Goal: Transaction & Acquisition: Book appointment/travel/reservation

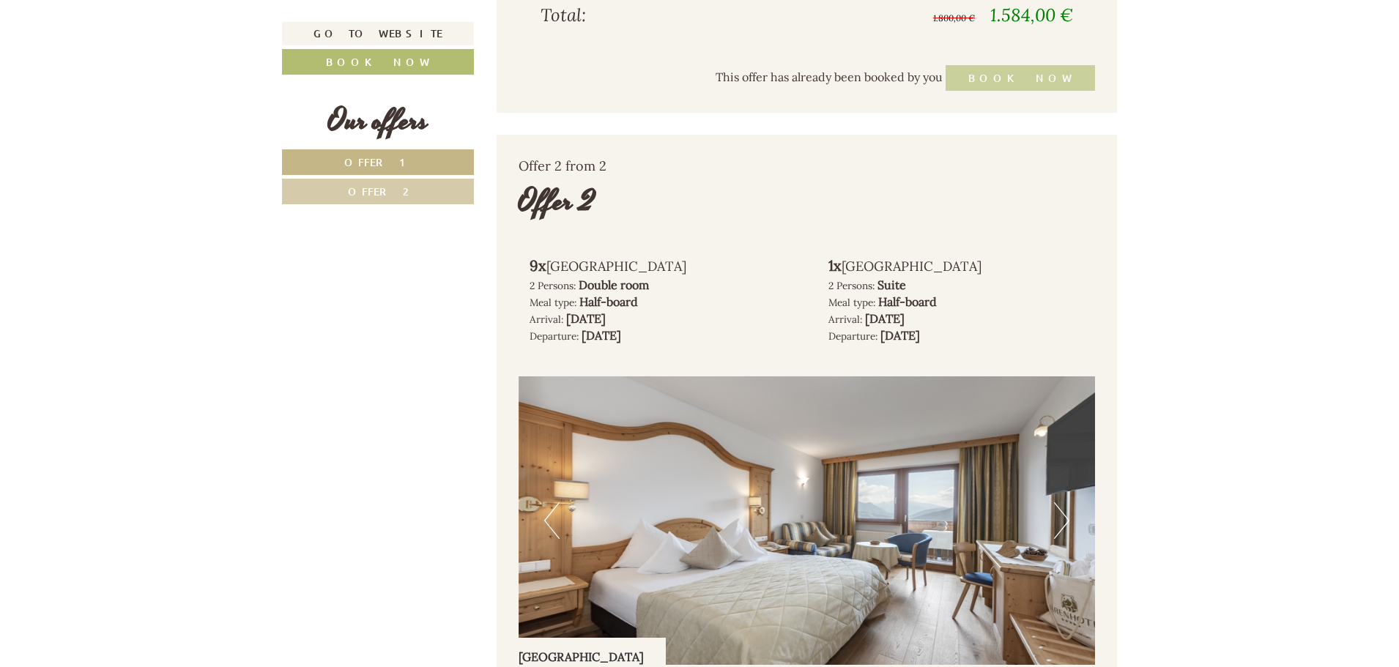
scroll to position [1891, 0]
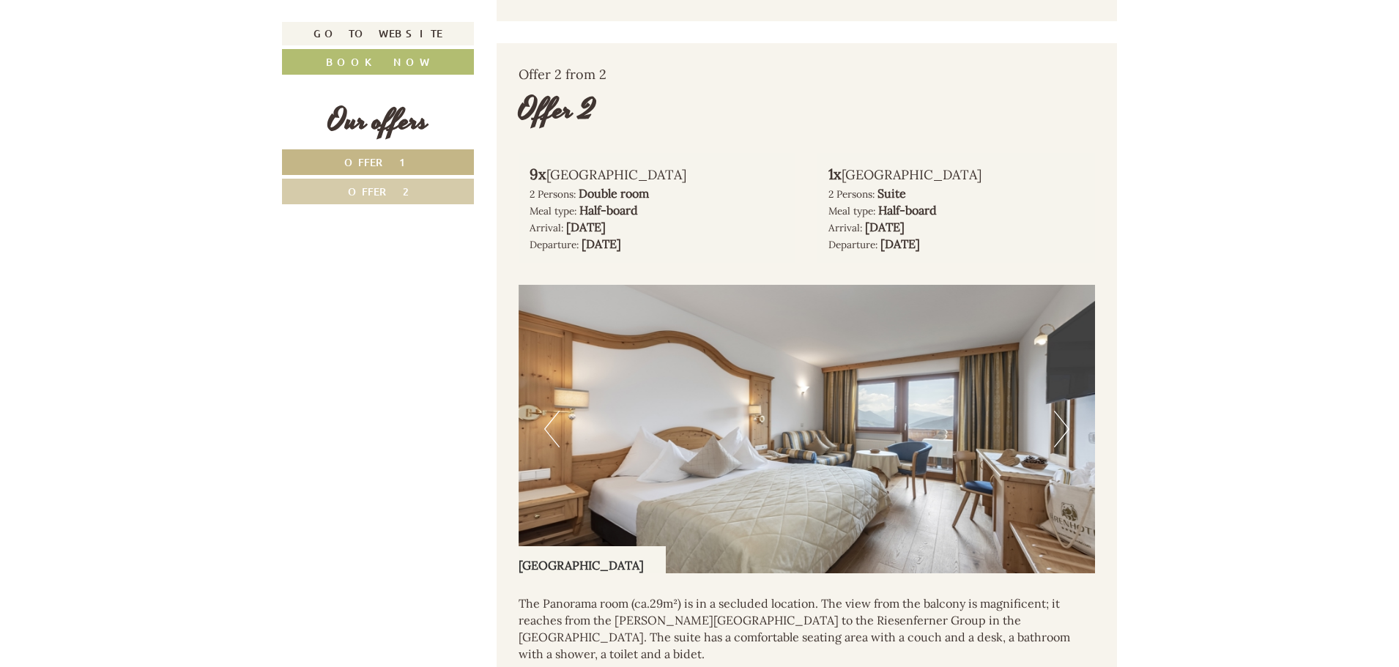
click at [383, 162] on span "Offer 1" at bounding box center [378, 162] width 68 height 14
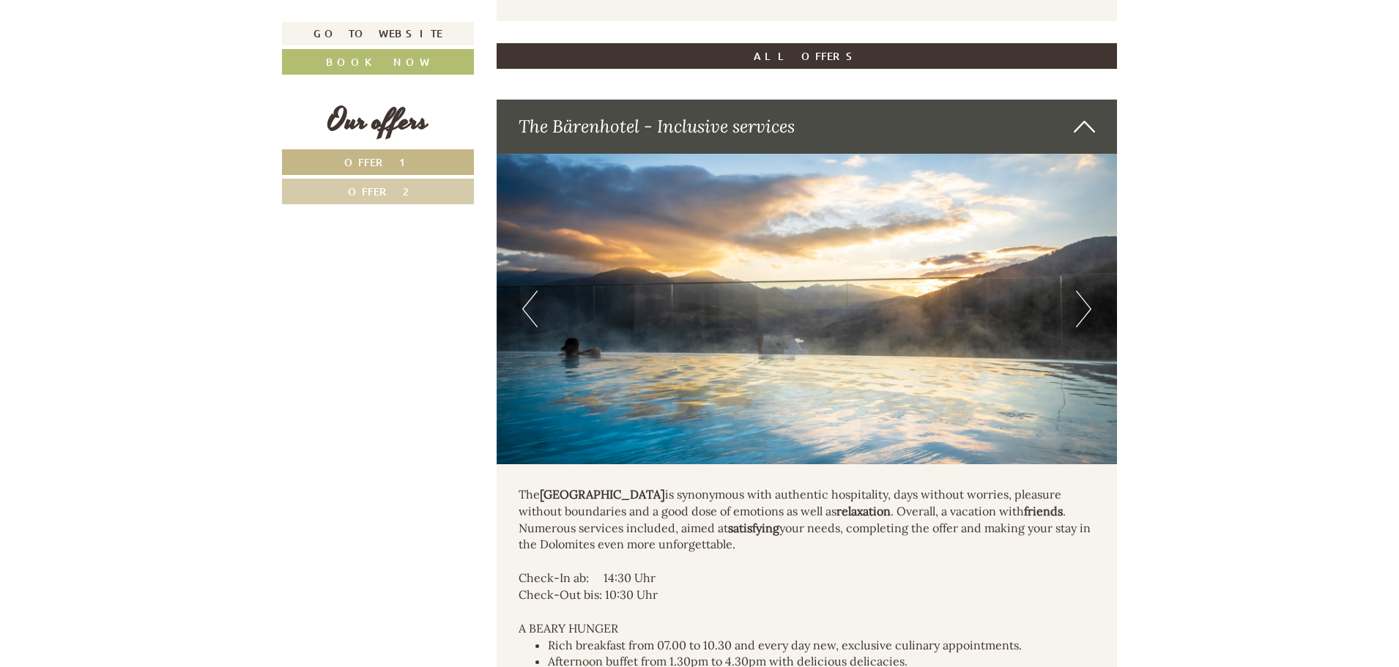
scroll to position [1030, 0]
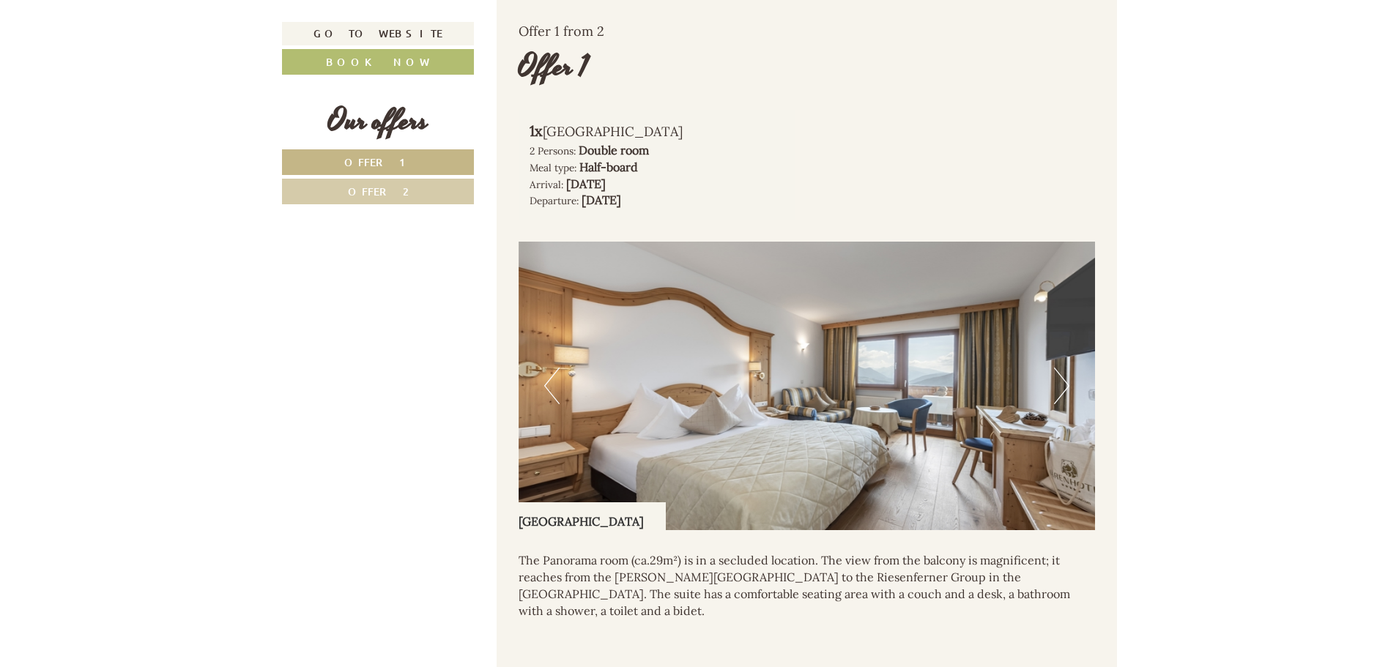
click at [376, 189] on span "Offer 2" at bounding box center [378, 192] width 61 height 14
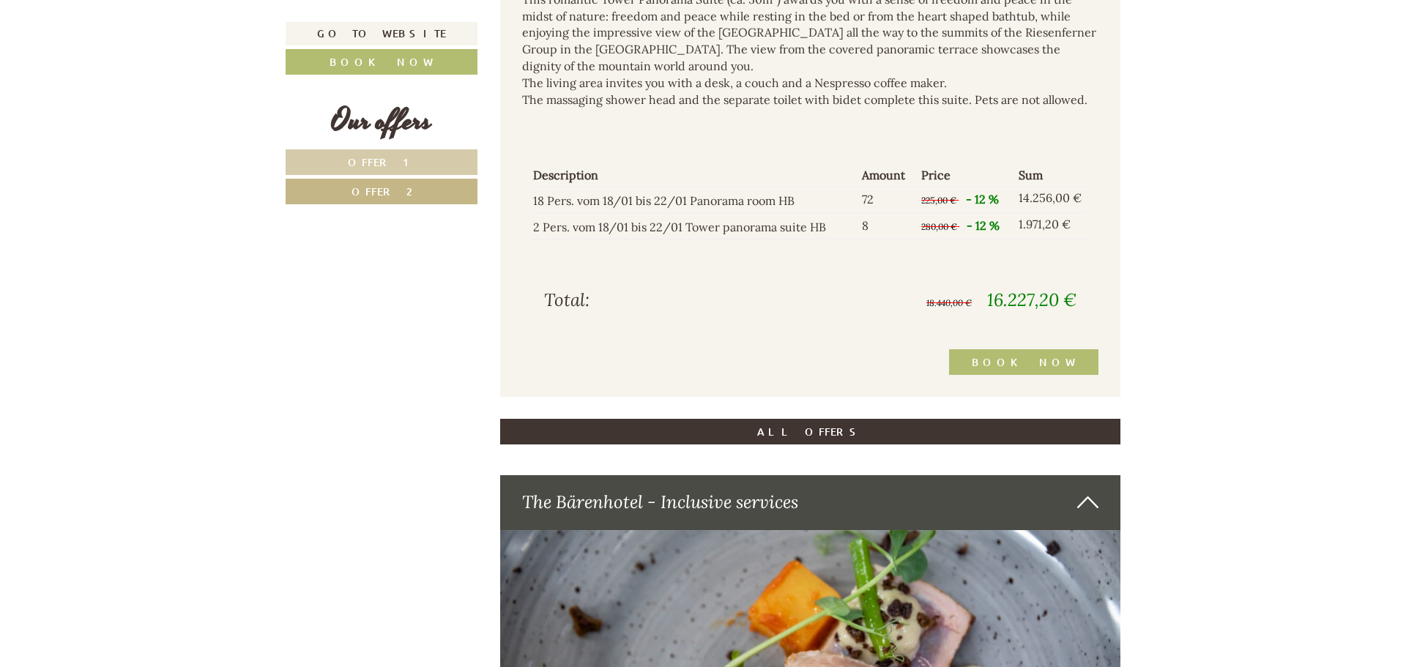
scroll to position [1982, 0]
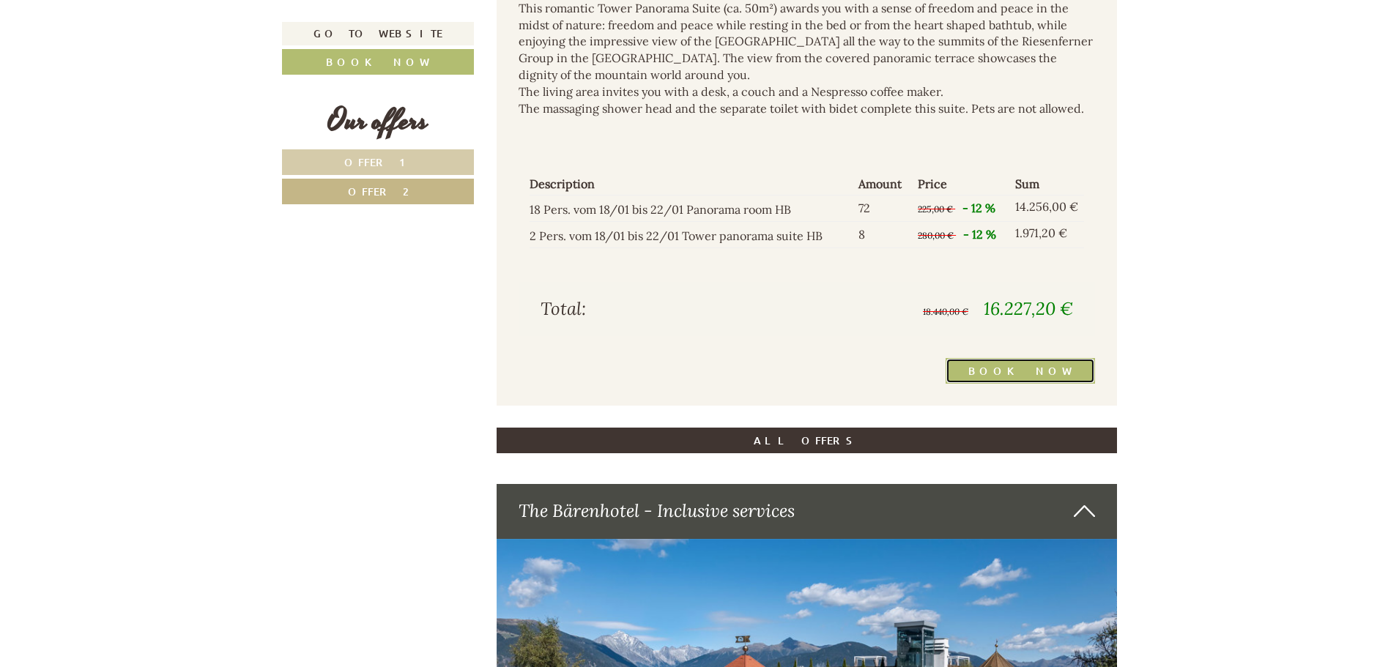
click at [1047, 358] on link "Book now" at bounding box center [1019, 371] width 149 height 26
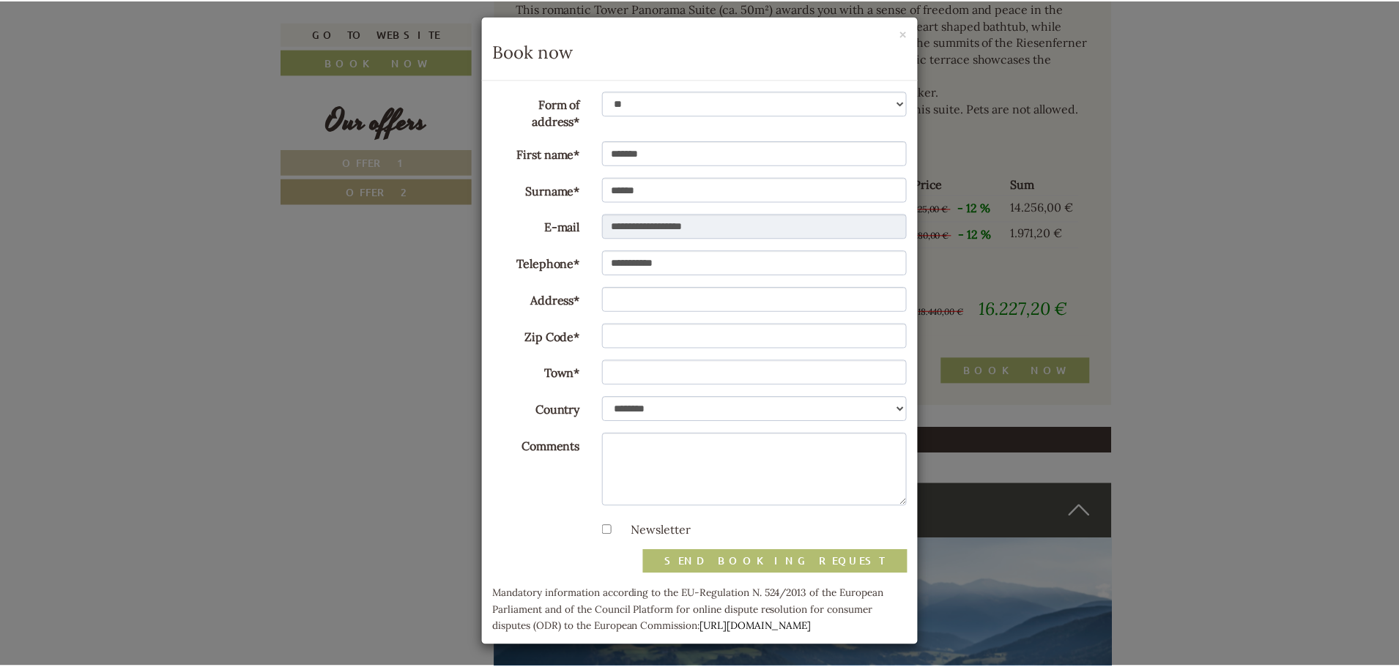
scroll to position [8, 0]
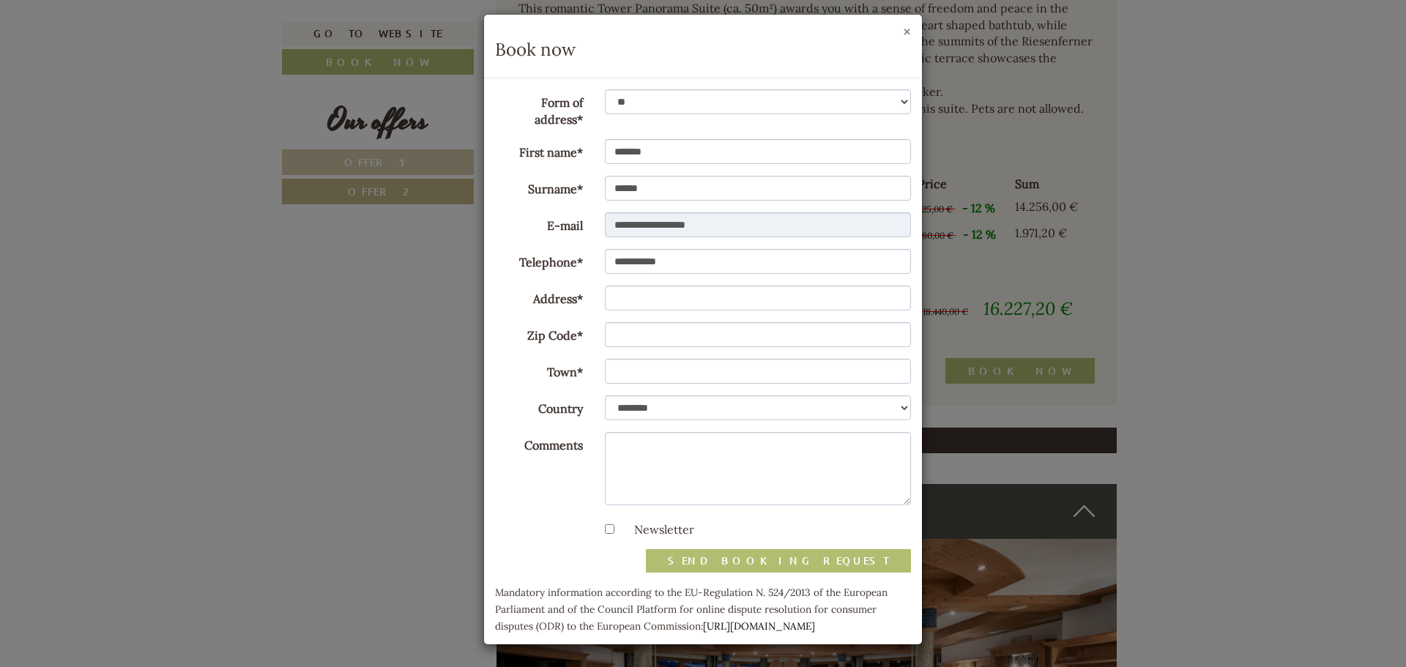
click at [903, 32] on button "×" at bounding box center [907, 31] width 8 height 15
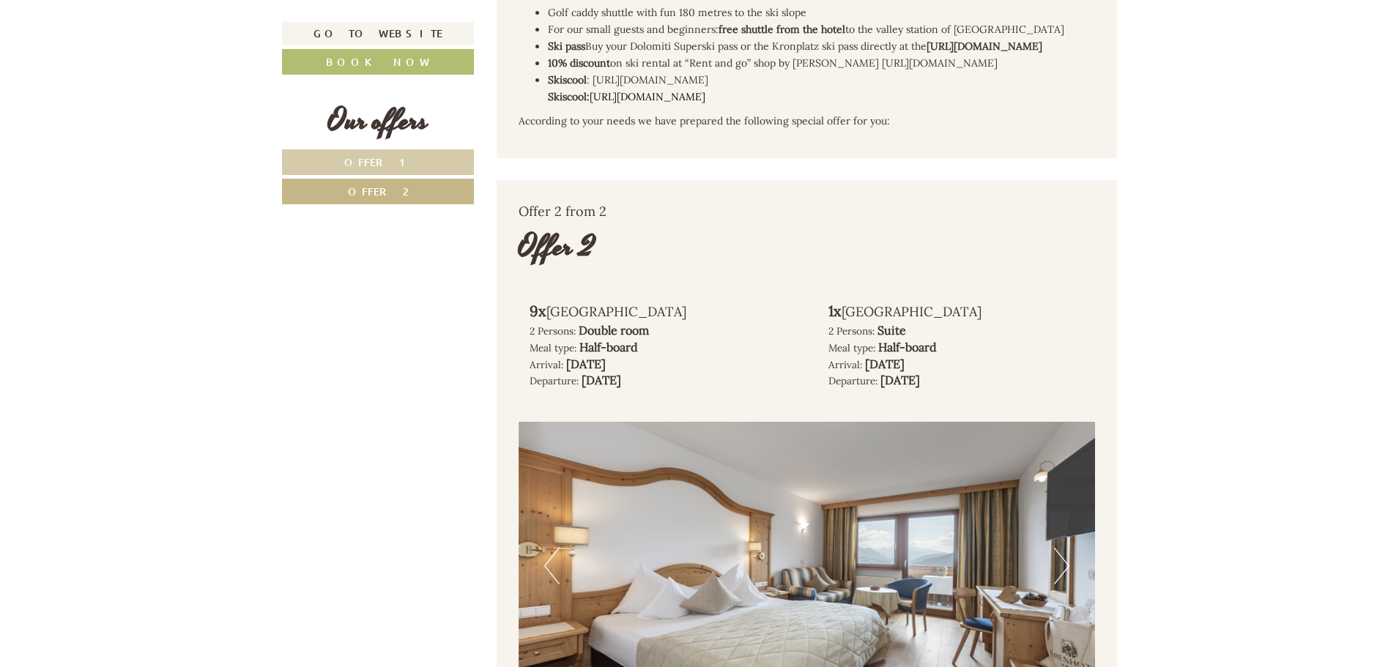
scroll to position [810, 0]
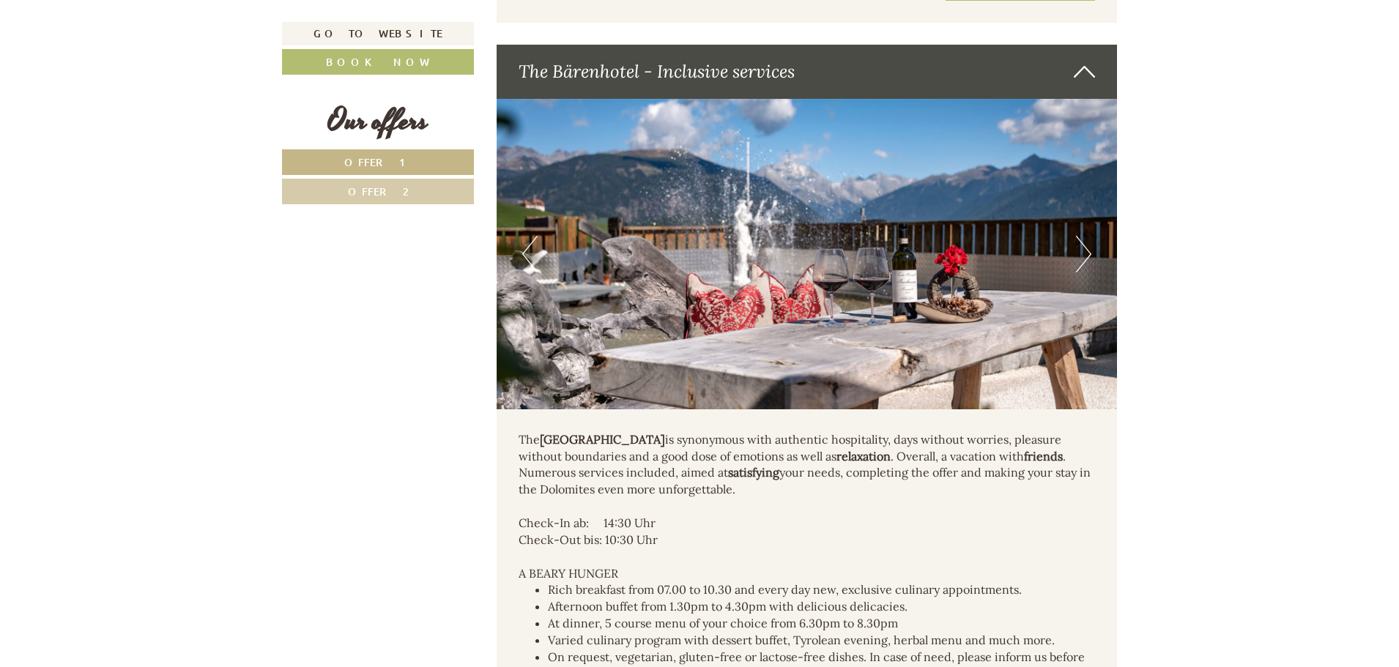
scroll to position [3296, 0]
